Goal: Information Seeking & Learning: Find specific fact

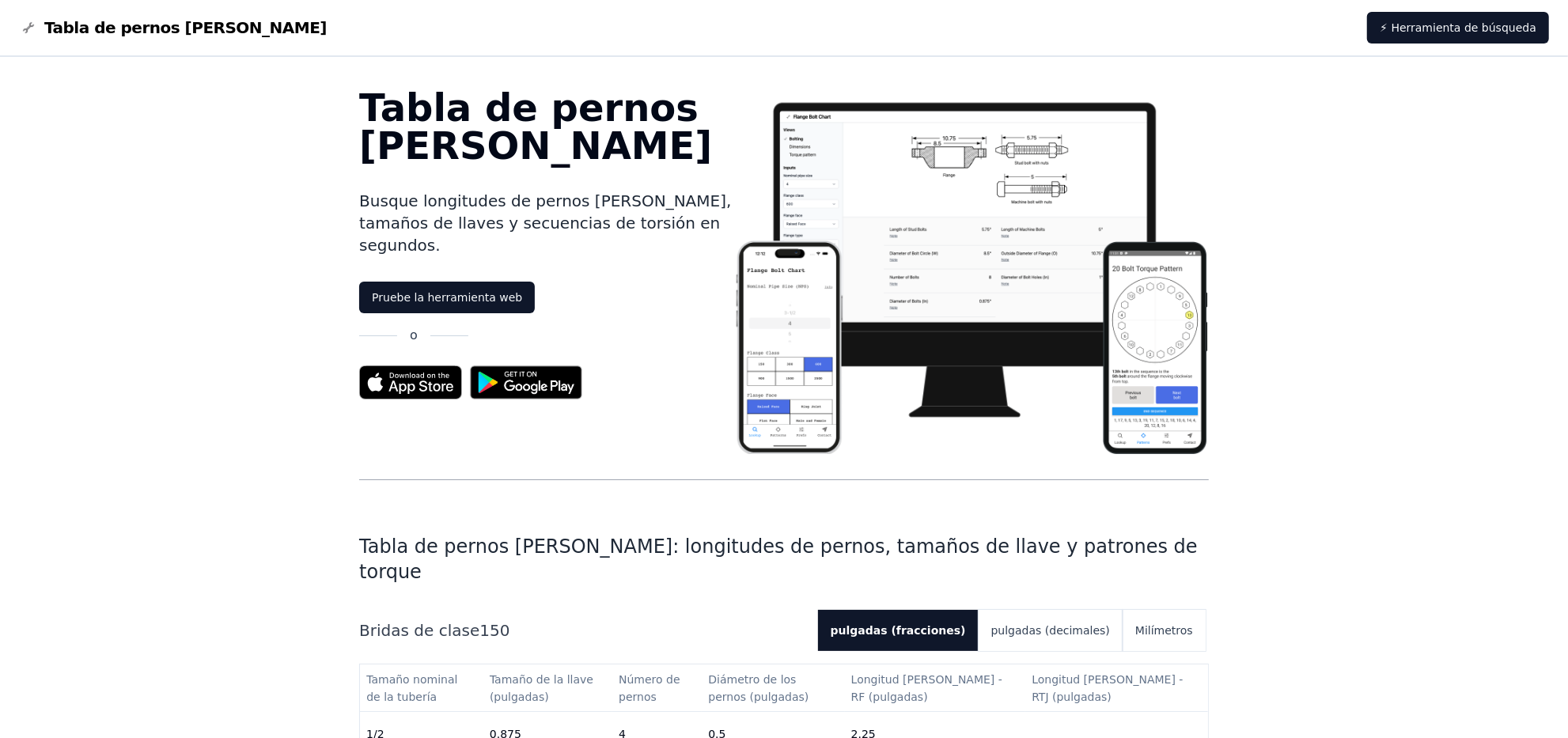
drag, startPoint x: 1560, startPoint y: 91, endPoint x: 1555, endPoint y: 205, distance: 114.1
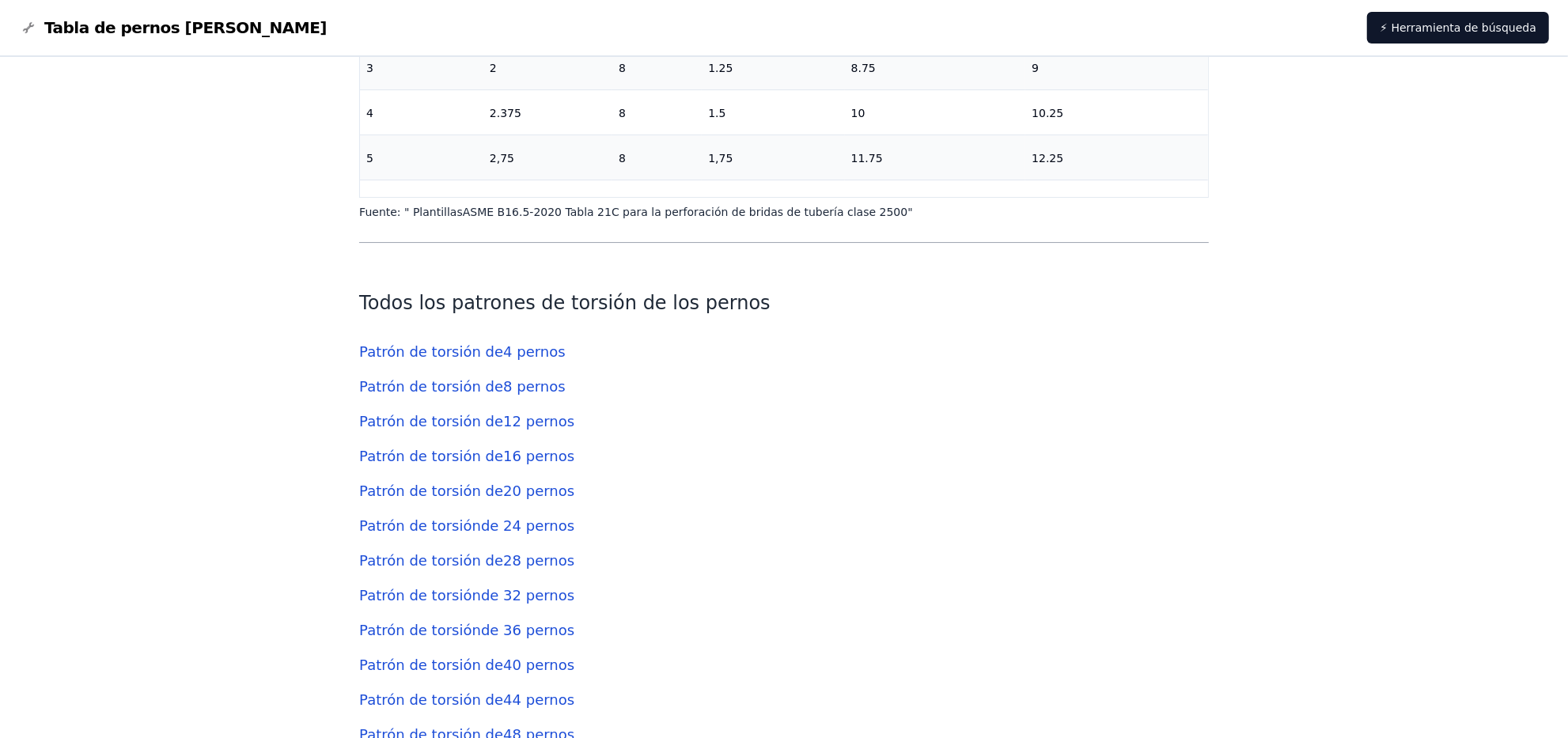
scroll to position [4670, 0]
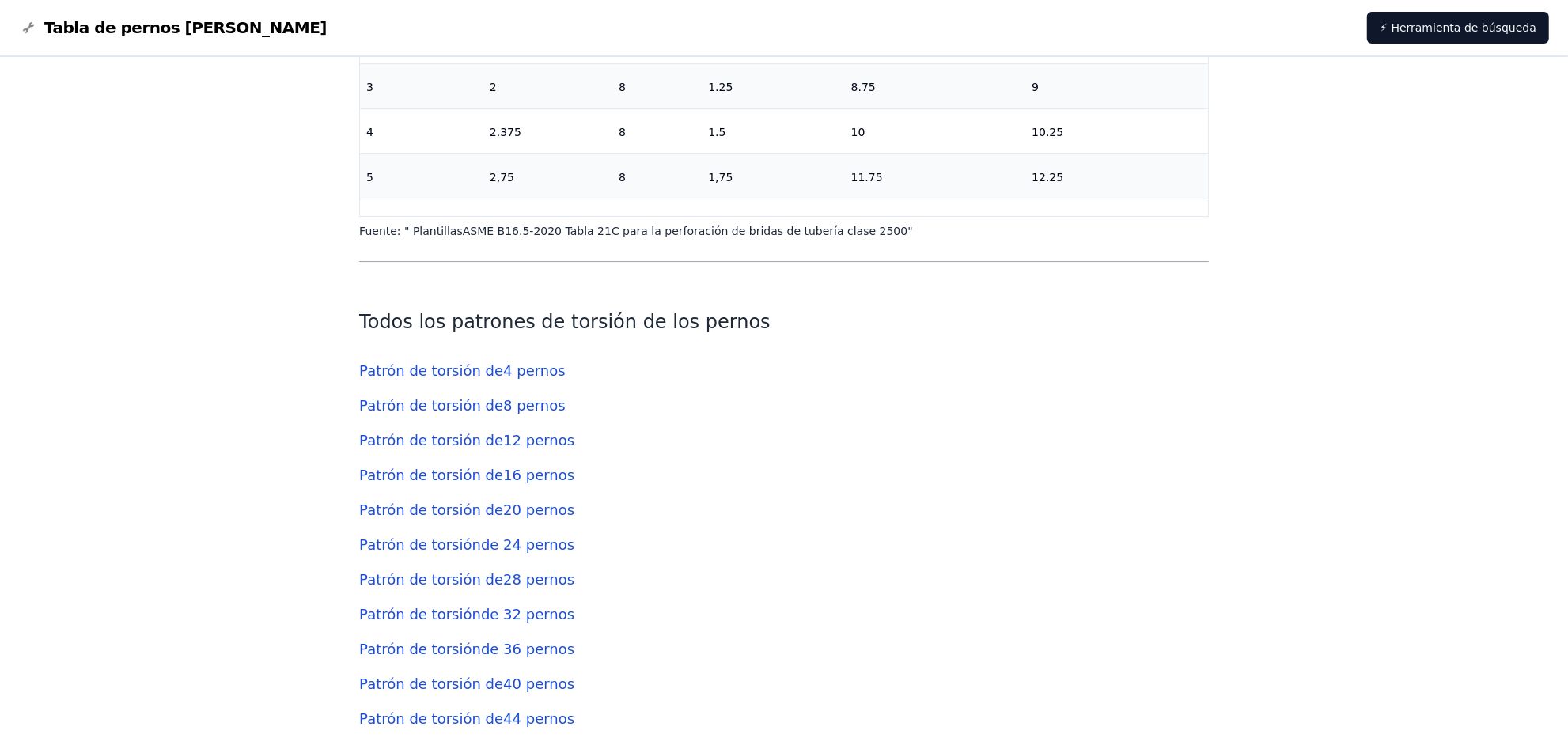
click at [375, 432] on font "Patrón de torsión de" at bounding box center [431, 440] width 144 height 17
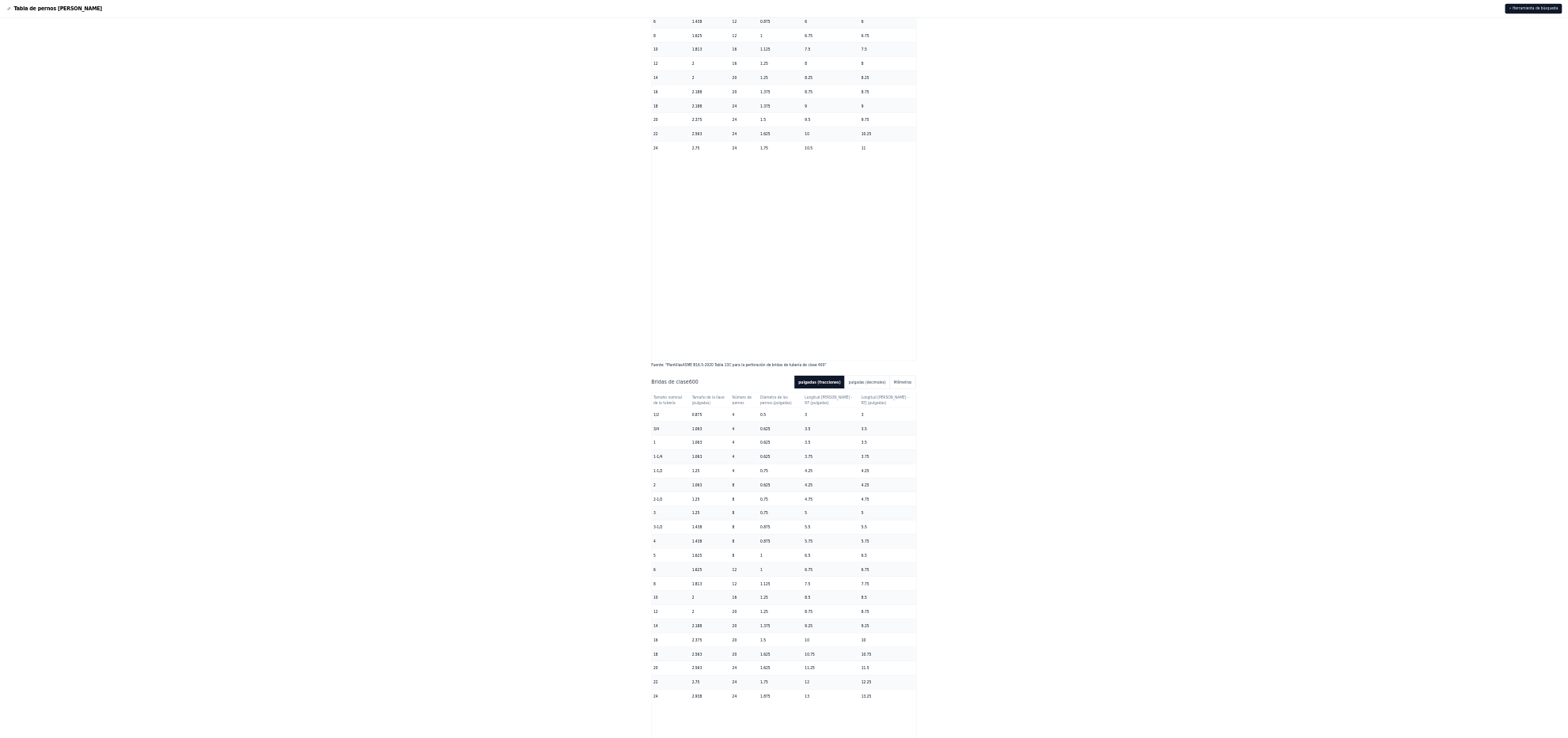
scroll to position [4672, 0]
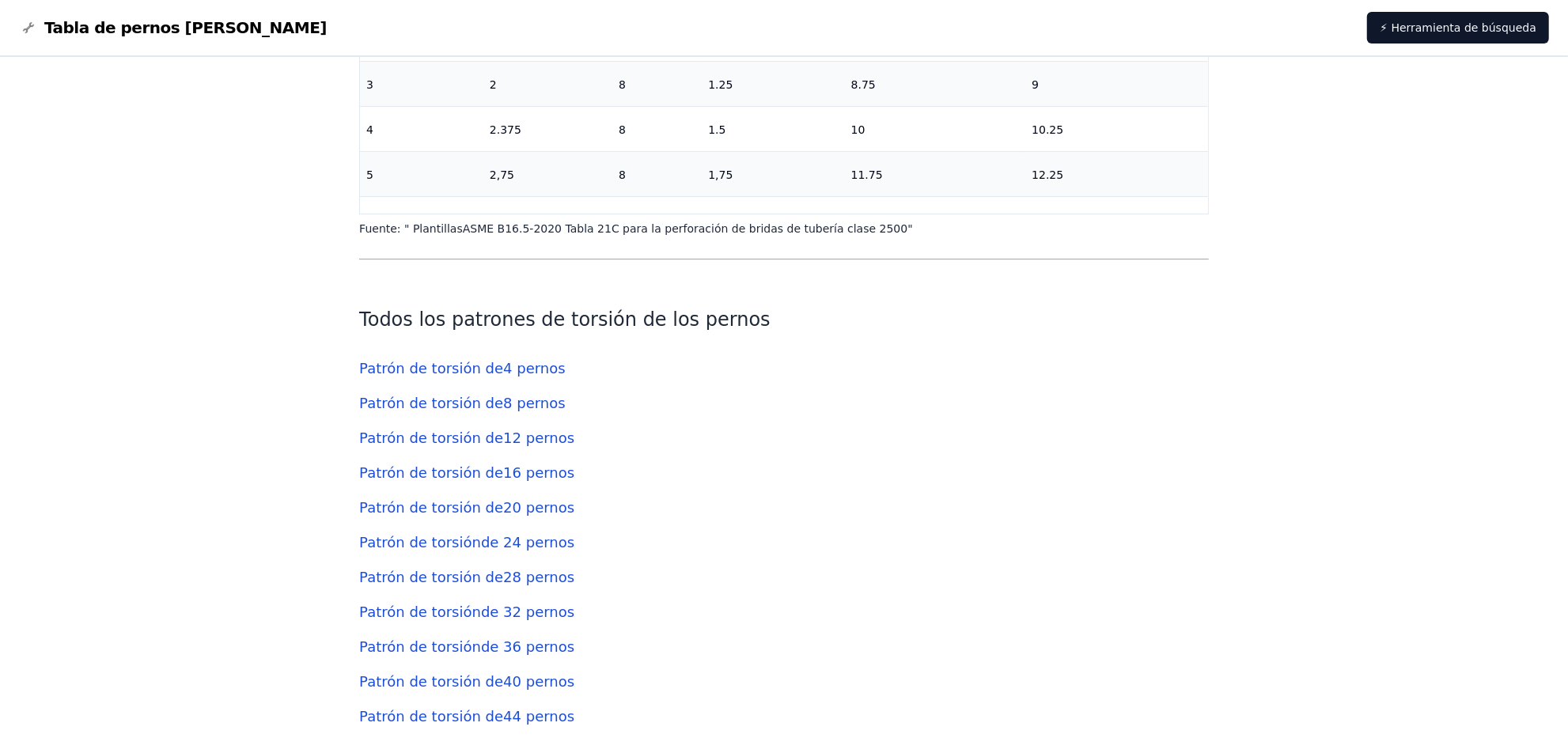
click at [507, 429] on font "12 pernos" at bounding box center [539, 438] width 71 height 17
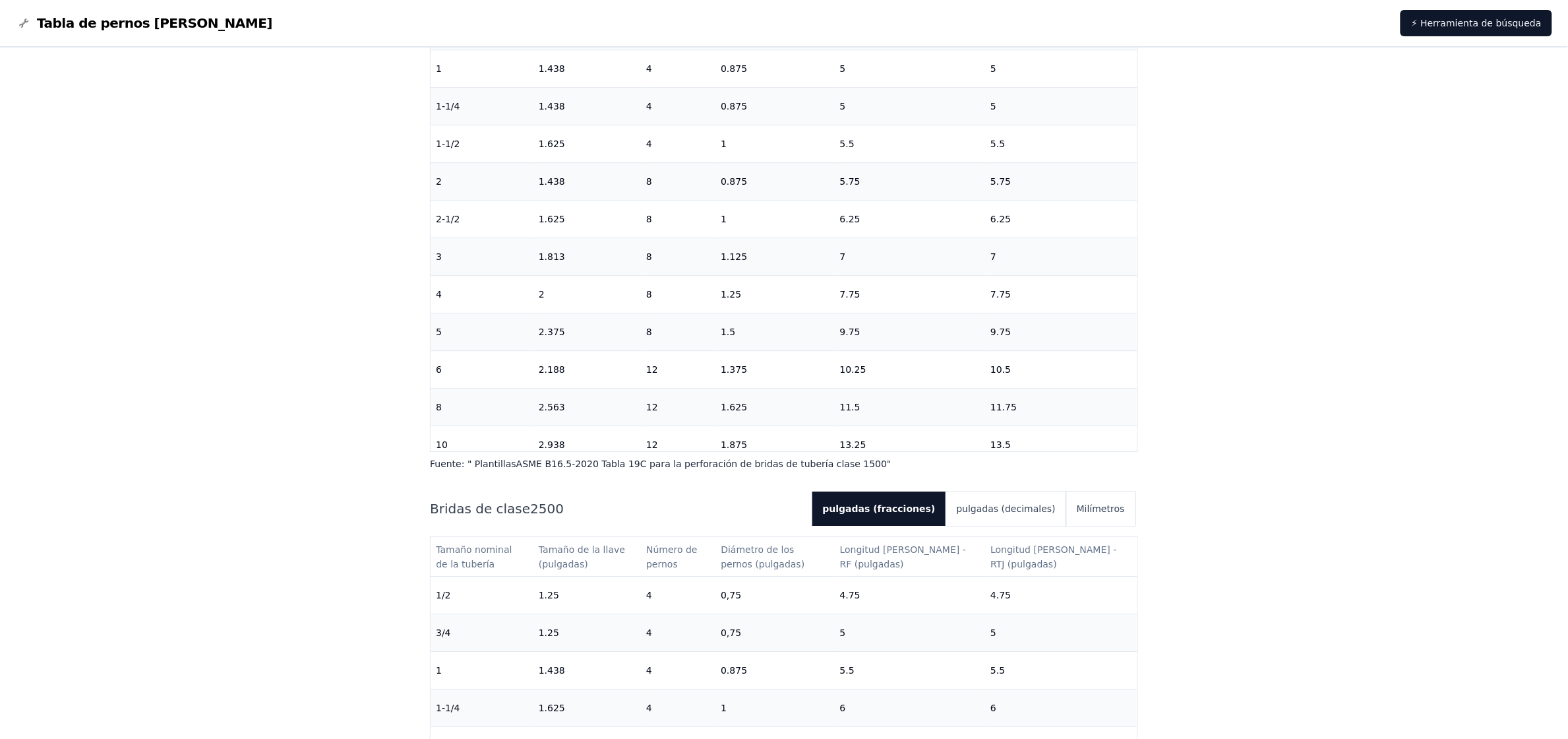
scroll to position [3330, 0]
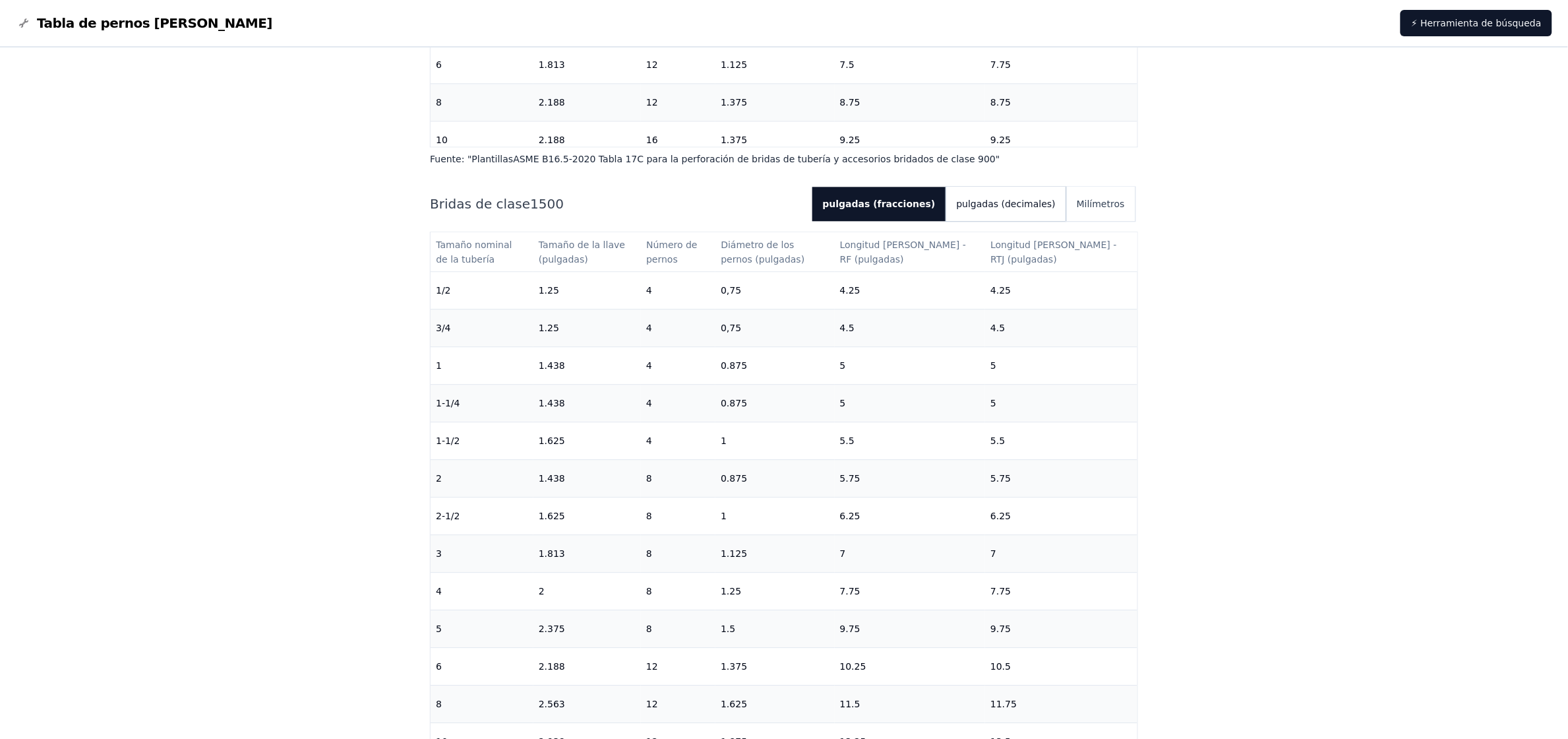
drag, startPoint x: 980, startPoint y: 180, endPoint x: 1037, endPoint y: 183, distance: 57.1
click at [987, 199] on font "pulgadas (decimales)" at bounding box center [1006, 204] width 99 height 11
click at [1045, 199] on font "Milímetros" at bounding box center [1101, 204] width 48 height 11
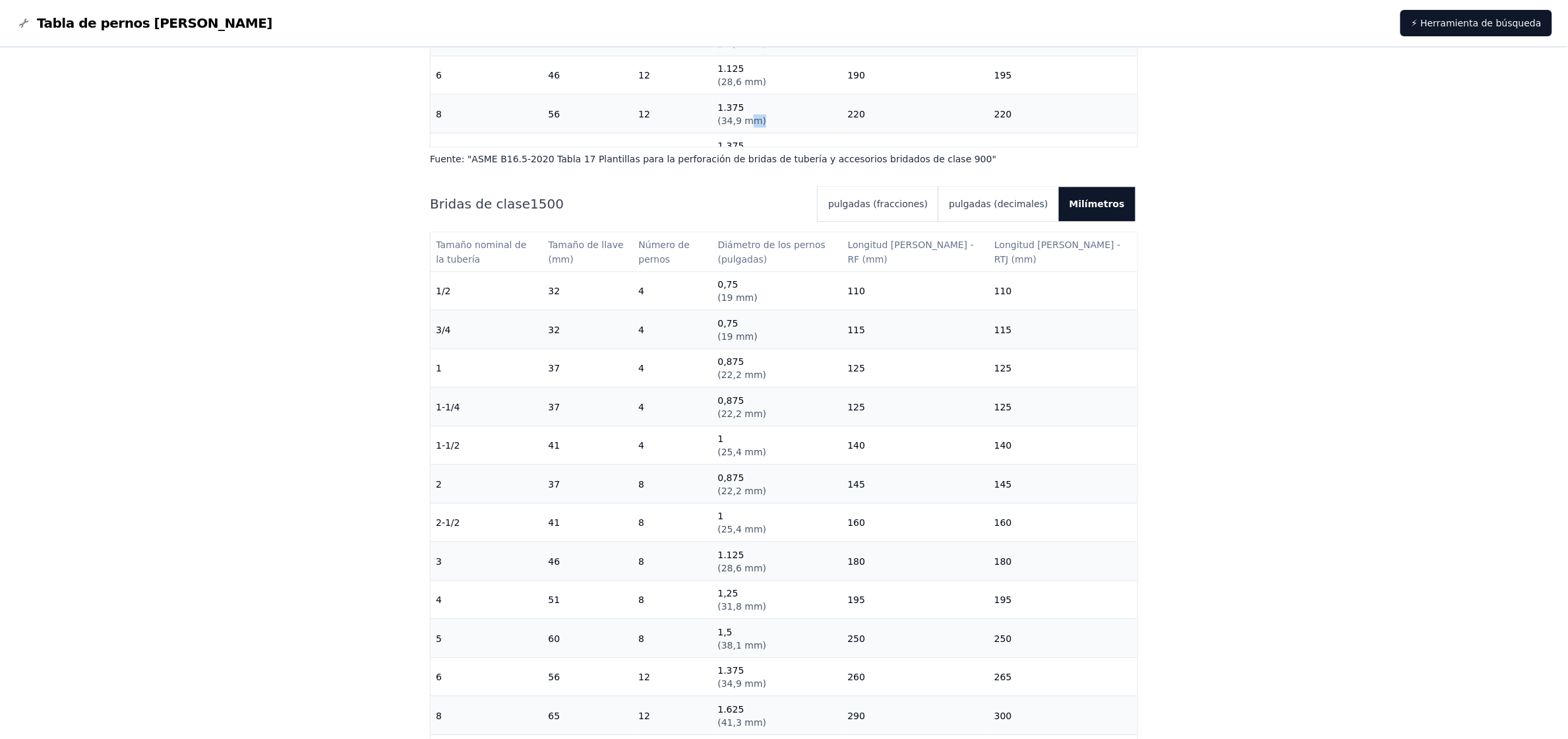
scroll to position [284, 0]
drag, startPoint x: 843, startPoint y: 110, endPoint x: 683, endPoint y: 121, distance: 160.4
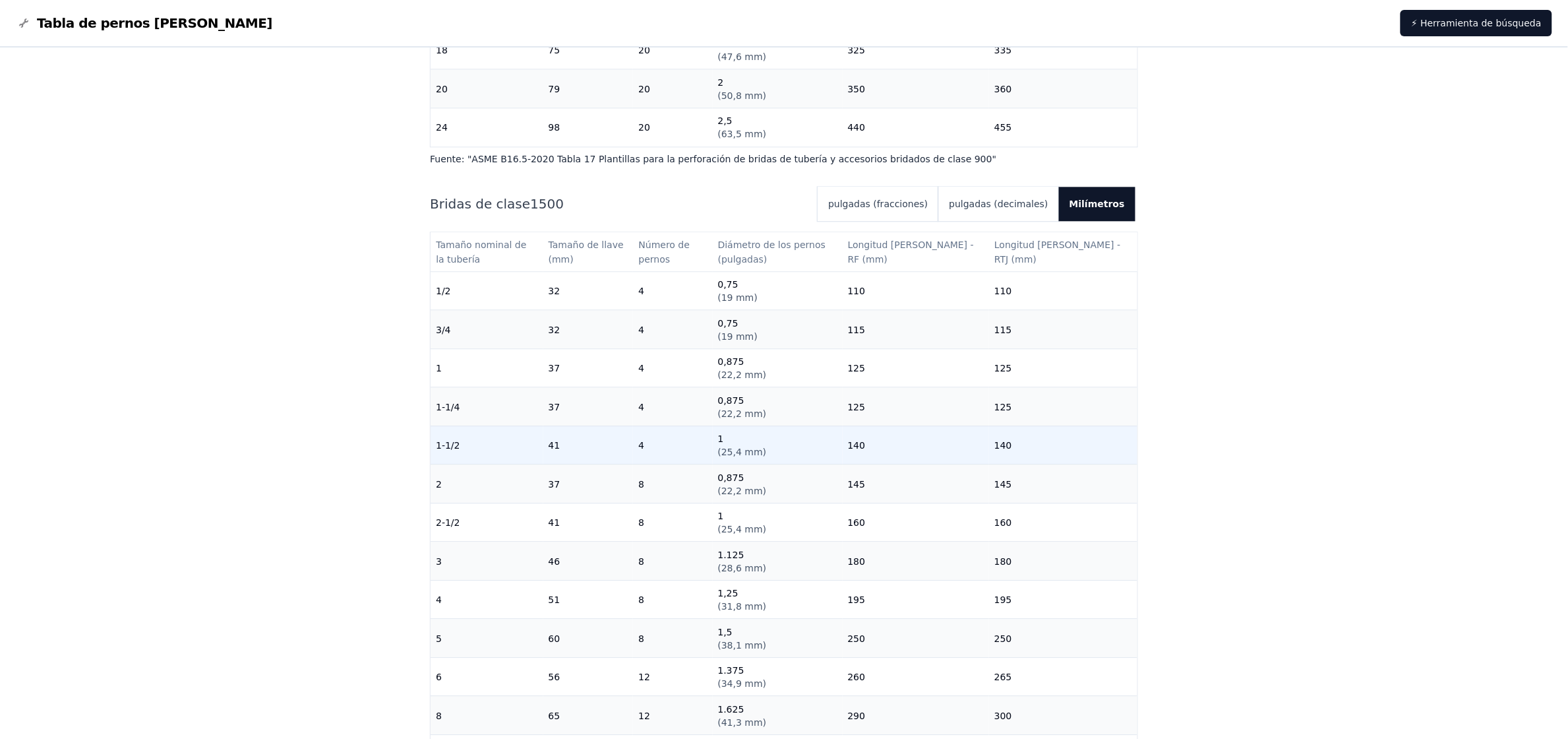
click at [1003, 436] on td "140" at bounding box center [1063, 445] width 149 height 39
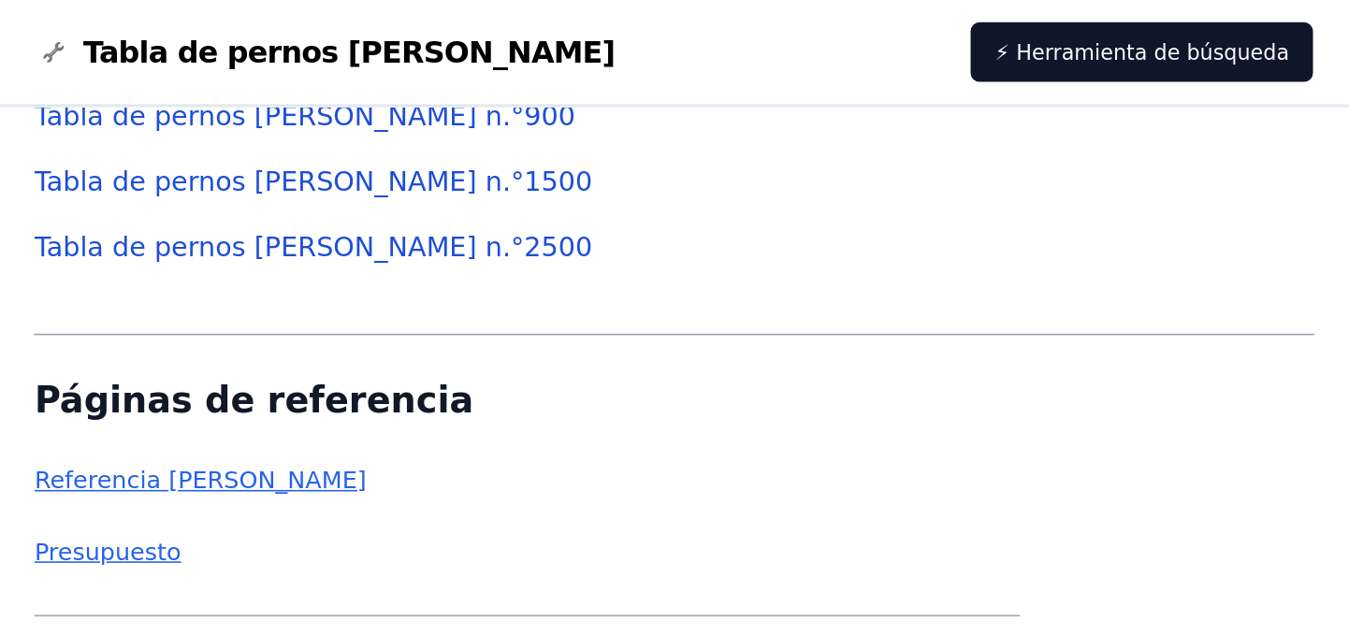
scroll to position [4725, 0]
